Goal: Navigation & Orientation: Find specific page/section

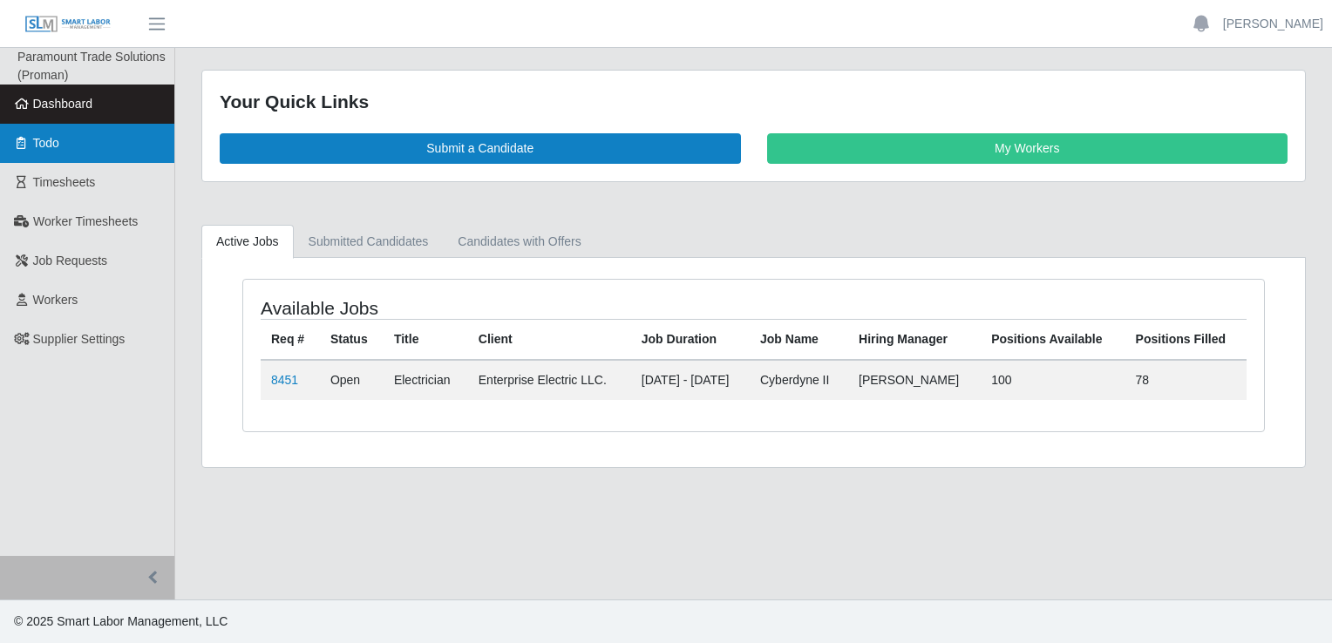
click at [64, 150] on link "Todo" at bounding box center [87, 143] width 174 height 39
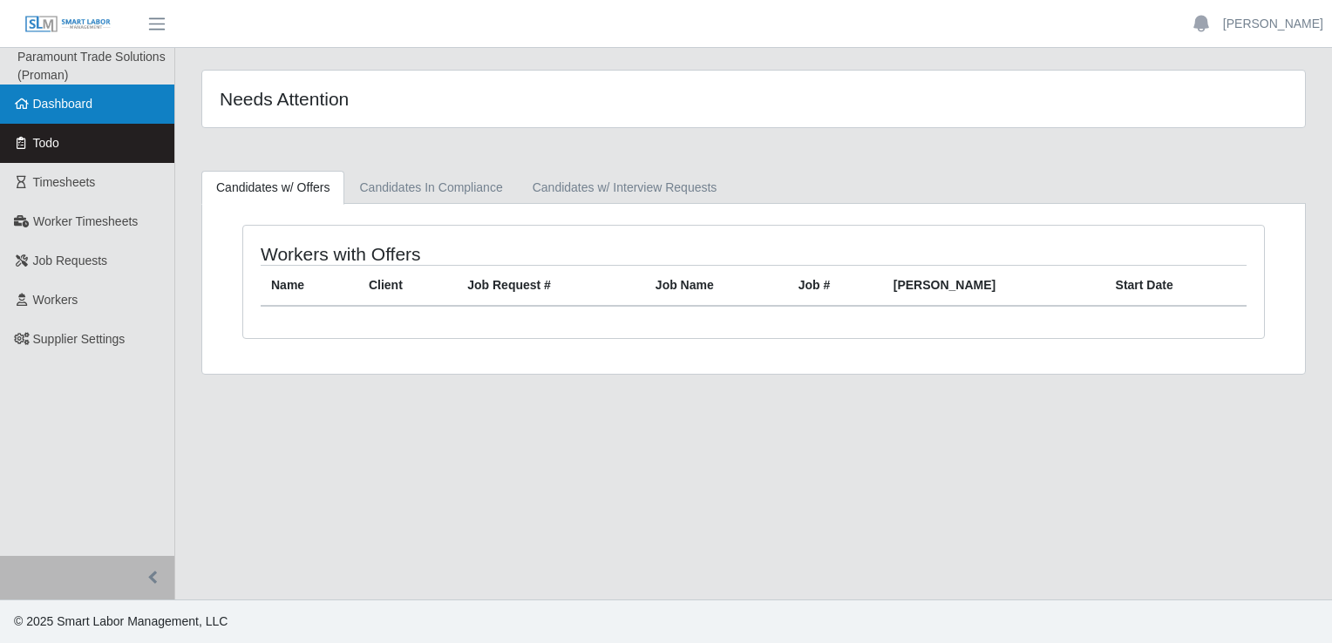
click at [65, 107] on span "Dashboard" at bounding box center [63, 104] width 60 height 14
